Goal: Obtain resource: Download file/media

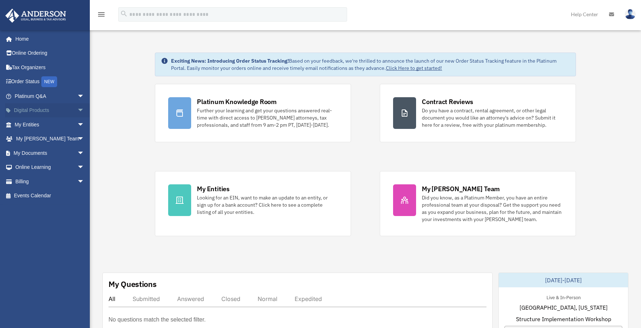
click at [77, 109] on span "arrow_drop_down" at bounding box center [84, 110] width 14 height 15
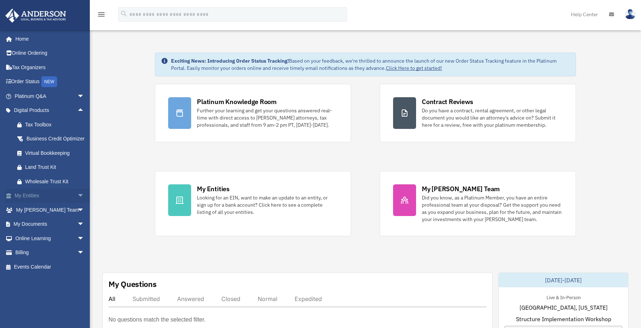
click at [77, 203] on span "arrow_drop_down" at bounding box center [84, 195] width 14 height 15
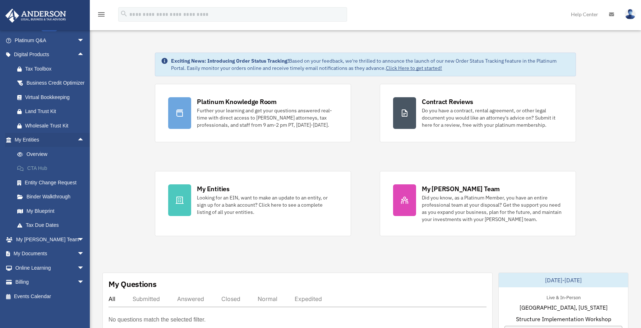
scroll to position [66, 0]
click at [77, 253] on span "arrow_drop_down" at bounding box center [84, 252] width 14 height 15
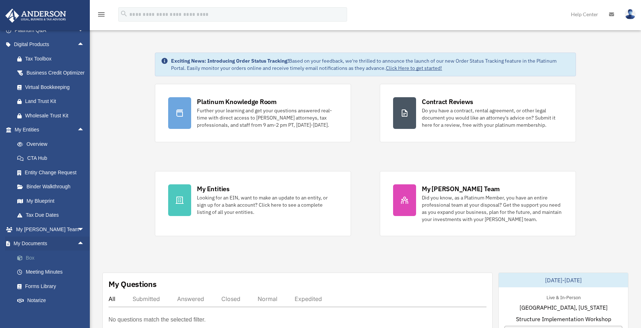
click at [32, 263] on link "Box" at bounding box center [52, 257] width 85 height 14
click at [34, 265] on link "Box" at bounding box center [52, 257] width 85 height 14
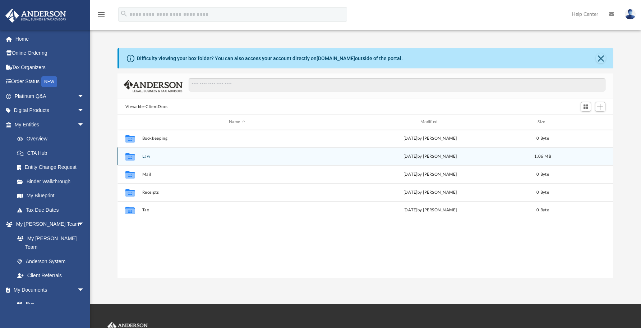
scroll to position [158, 491]
click at [132, 155] on icon "grid" at bounding box center [129, 157] width 9 height 6
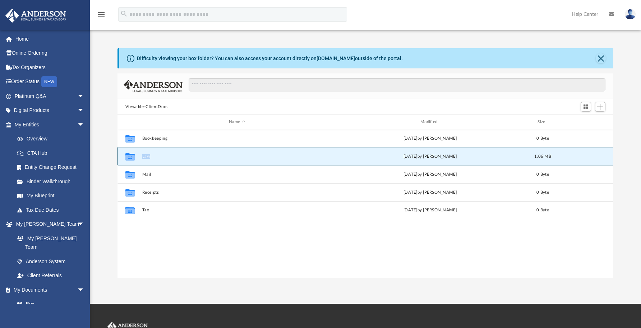
click at [132, 155] on icon "grid" at bounding box center [129, 157] width 9 height 6
click at [145, 156] on button "Law" at bounding box center [237, 156] width 190 height 5
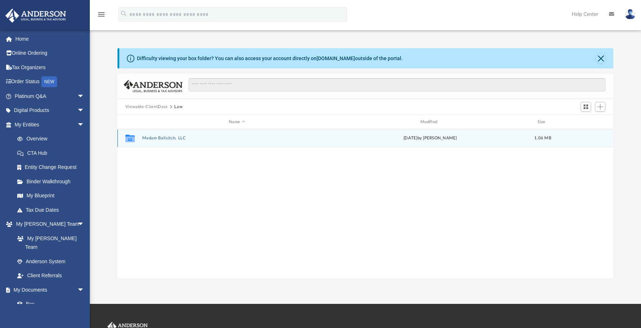
click at [157, 138] on button "Madam Ballsitch, LLC" at bounding box center [237, 138] width 190 height 5
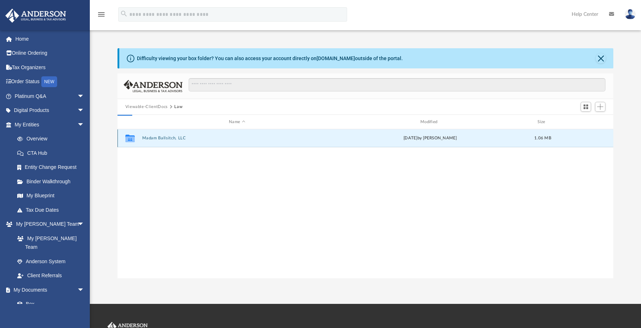
click at [157, 138] on button "Madam Ballsitch, LLC" at bounding box center [237, 138] width 190 height 5
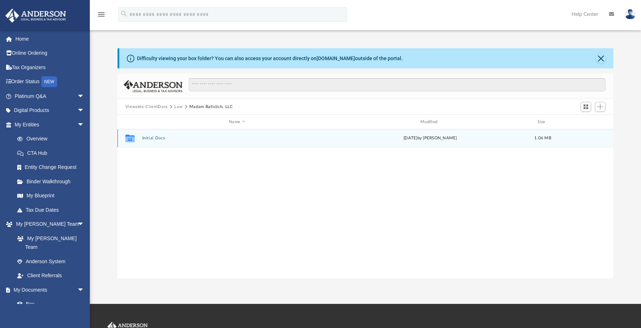
click at [157, 138] on button "Initial Docs" at bounding box center [237, 138] width 190 height 5
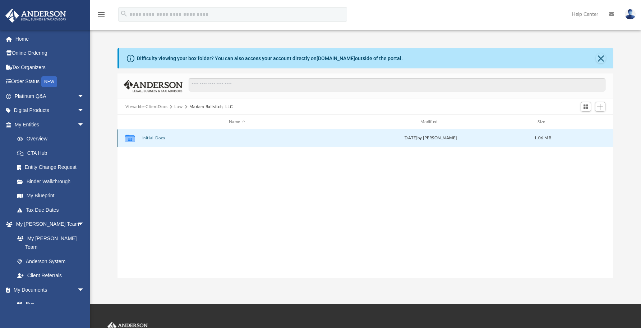
click at [157, 138] on button "Initial Docs" at bounding box center [237, 138] width 190 height 5
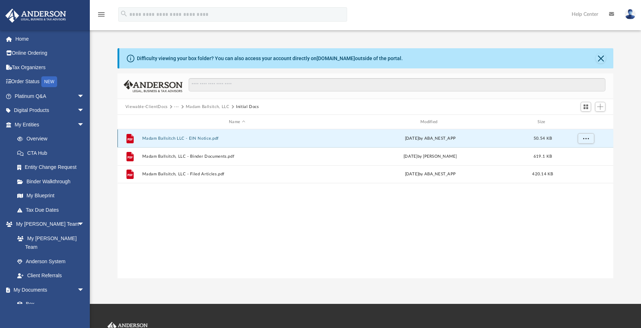
click at [169, 137] on button "Madam Ballsitch LLC - EIN Notice.pdf" at bounding box center [237, 138] width 190 height 5
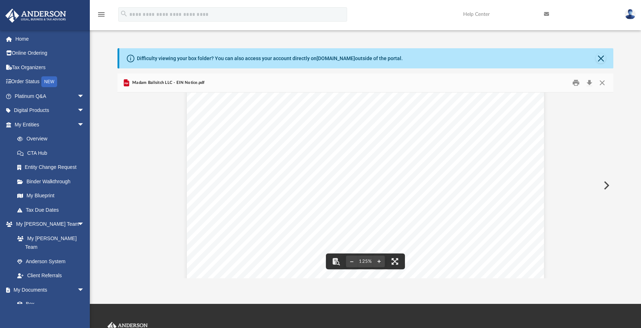
scroll to position [0, 0]
click at [590, 81] on button "Download" at bounding box center [589, 82] width 13 height 11
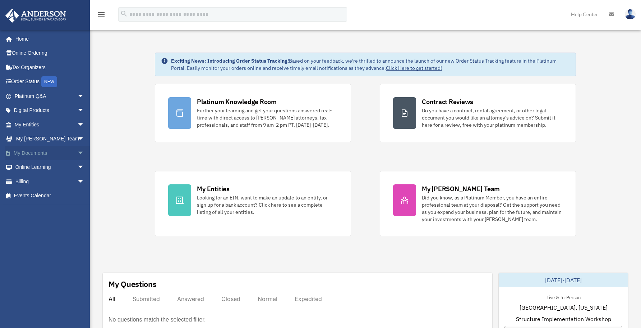
click at [67, 154] on link "My Documents arrow_drop_down" at bounding box center [50, 153] width 90 height 14
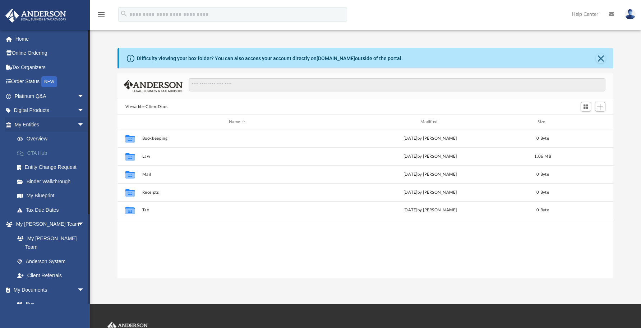
scroll to position [158, 491]
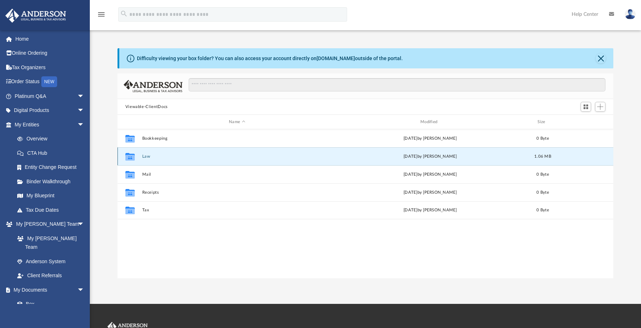
click at [144, 155] on button "Law" at bounding box center [237, 156] width 190 height 5
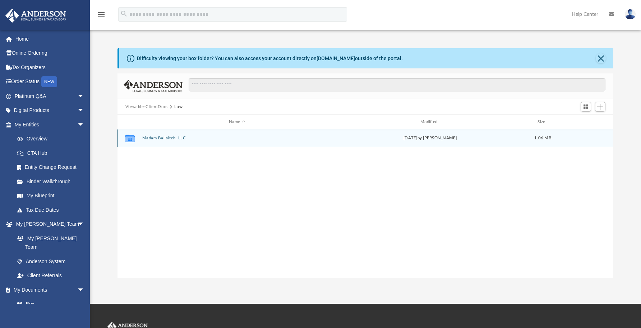
click at [168, 136] on button "Madam Ballsitch, LLC" at bounding box center [237, 138] width 190 height 5
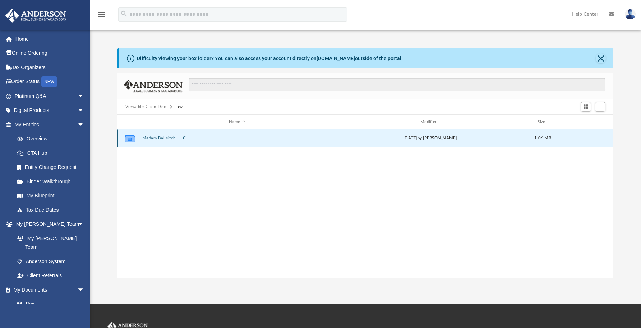
click at [168, 136] on button "Madam Ballsitch, LLC" at bounding box center [237, 138] width 190 height 5
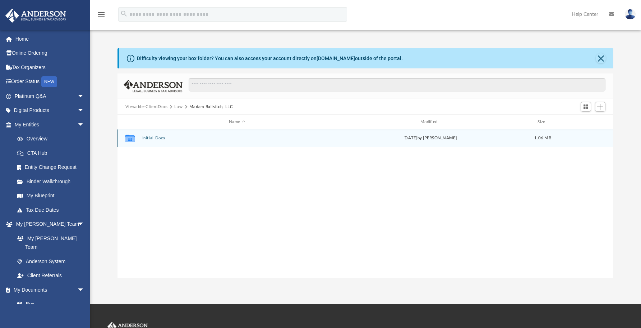
click at [168, 136] on button "Initial Docs" at bounding box center [237, 138] width 190 height 5
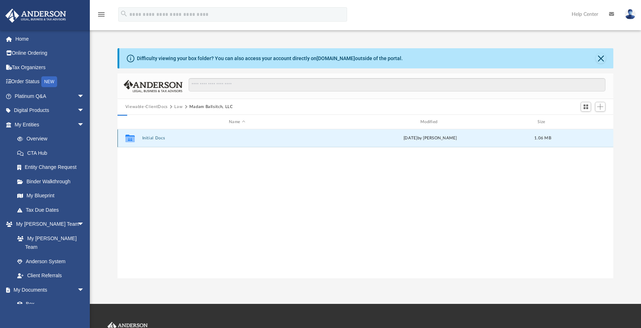
click at [168, 136] on button "Initial Docs" at bounding box center [237, 138] width 190 height 5
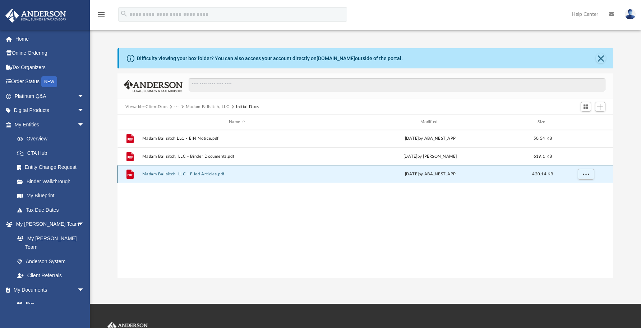
click at [213, 174] on button "Madam Ballsitch, LLC - Filed Articles.pdf" at bounding box center [237, 173] width 190 height 5
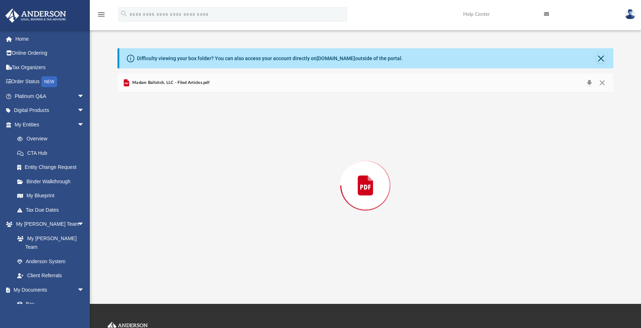
click at [213, 174] on div "Preview" at bounding box center [366, 185] width 497 height 186
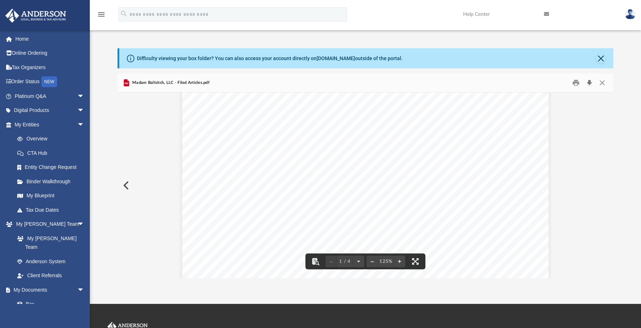
click at [592, 83] on button "Download" at bounding box center [589, 82] width 13 height 11
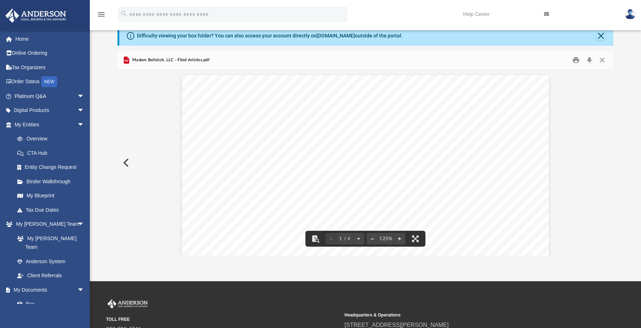
scroll to position [0, 0]
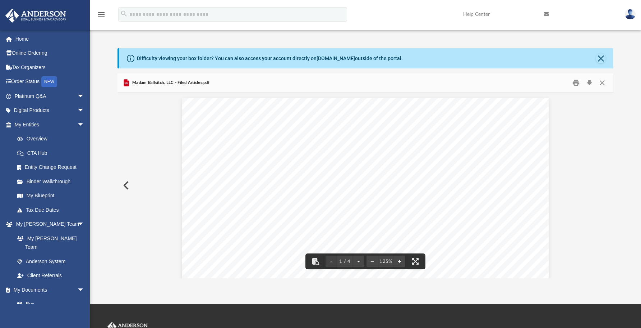
click at [600, 56] on button "Close" at bounding box center [601, 58] width 10 height 10
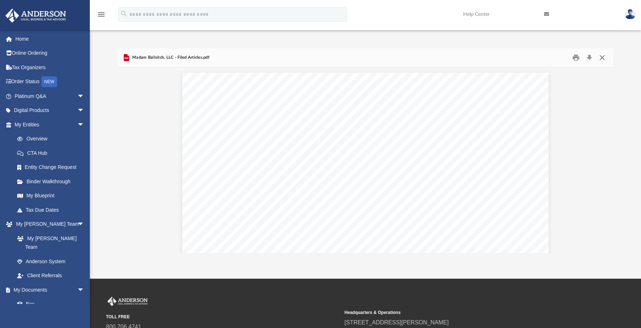
click at [601, 56] on button "Close" at bounding box center [602, 57] width 13 height 11
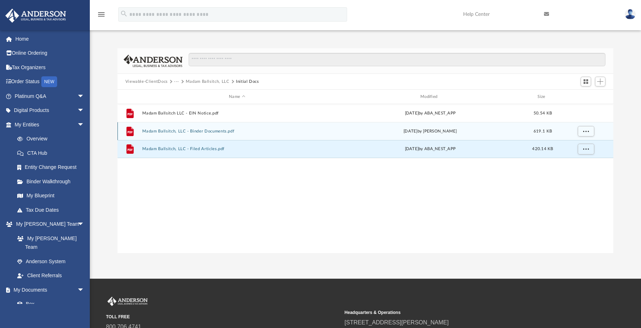
click at [165, 133] on button "Madam Ballsitch, LLC - Binder Documents.pdf" at bounding box center [237, 131] width 190 height 5
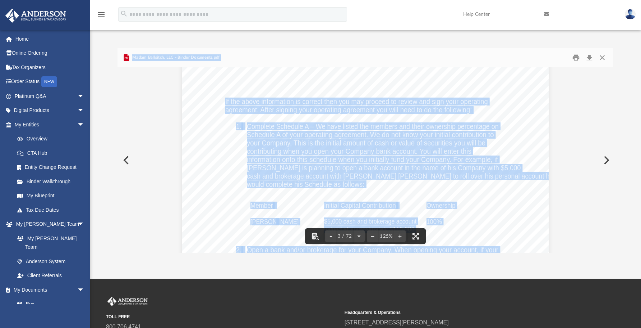
scroll to position [992, 0]
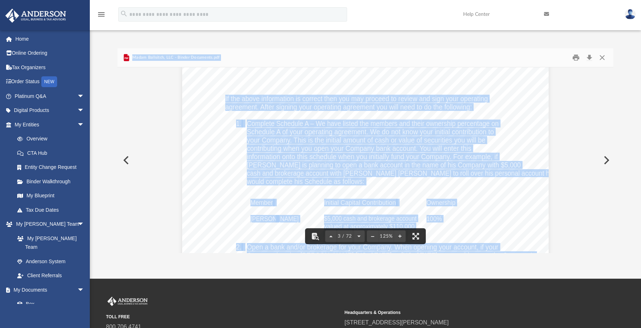
click at [516, 145] on div "If the above information is correct then you may proceed to review and sign you…" at bounding box center [365, 288] width 367 height 475
click at [475, 148] on div "If the above information is correct then you may proceed to review and sign you…" at bounding box center [365, 288] width 367 height 475
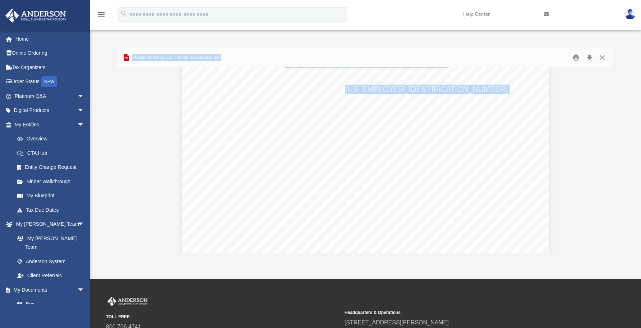
scroll to position [3078, 0]
click at [485, 146] on div "OPERATING AGREEMENT OF MADAM BALLSITCH, LLC A [US_STATE] LIMITED LIABILITY COMP…" at bounding box center [365, 144] width 367 height 475
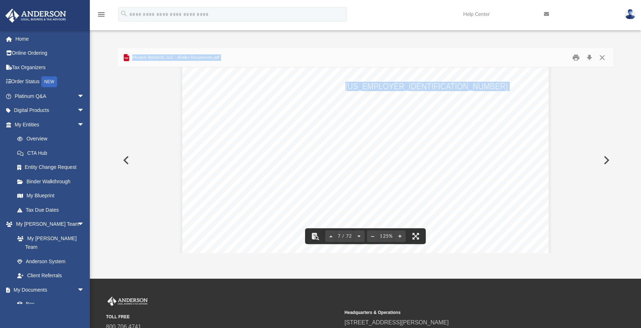
click at [376, 88] on span "[US_EMPLOYER_IDENTIFICATION_NUMBER]" at bounding box center [427, 86] width 163 height 8
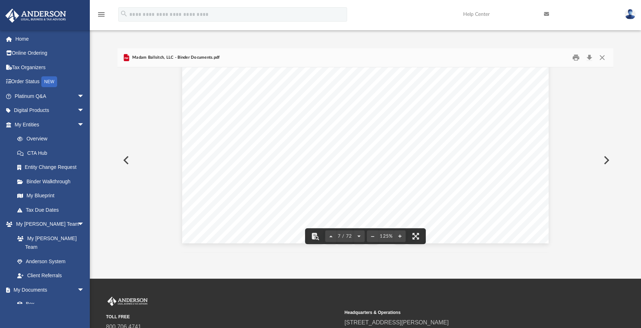
scroll to position [3221, 0]
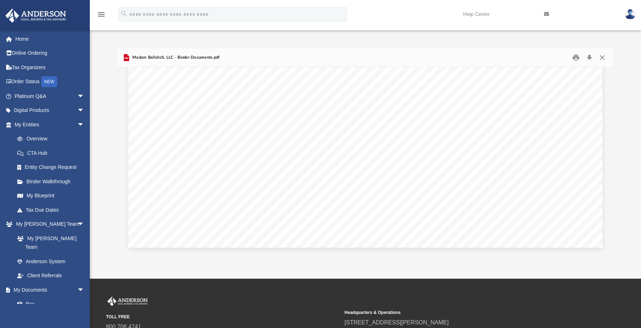
scroll to position [34091, 0]
